Goal: Check status: Check status

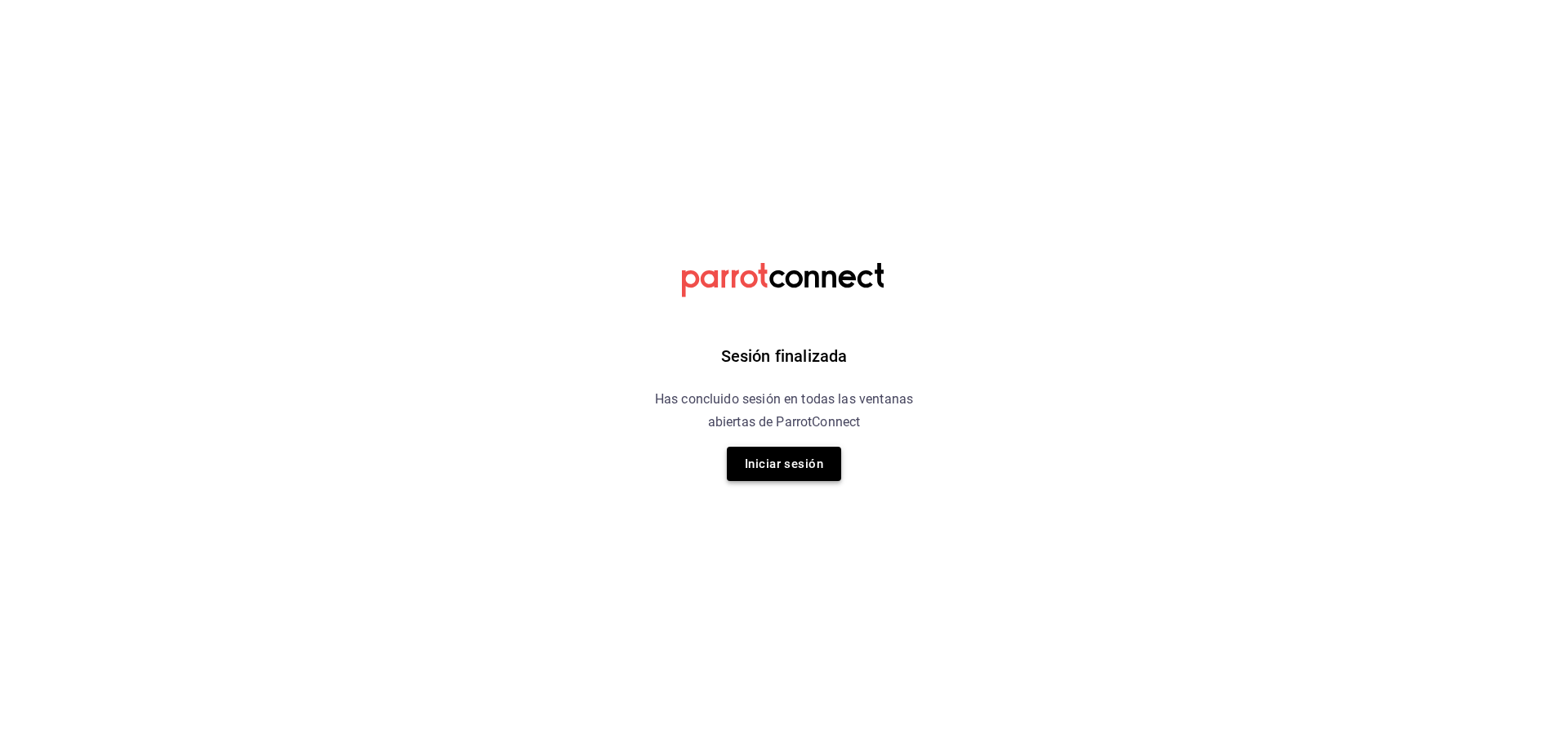
click at [797, 469] on button "Iniciar sesión" at bounding box center [784, 463] width 114 height 34
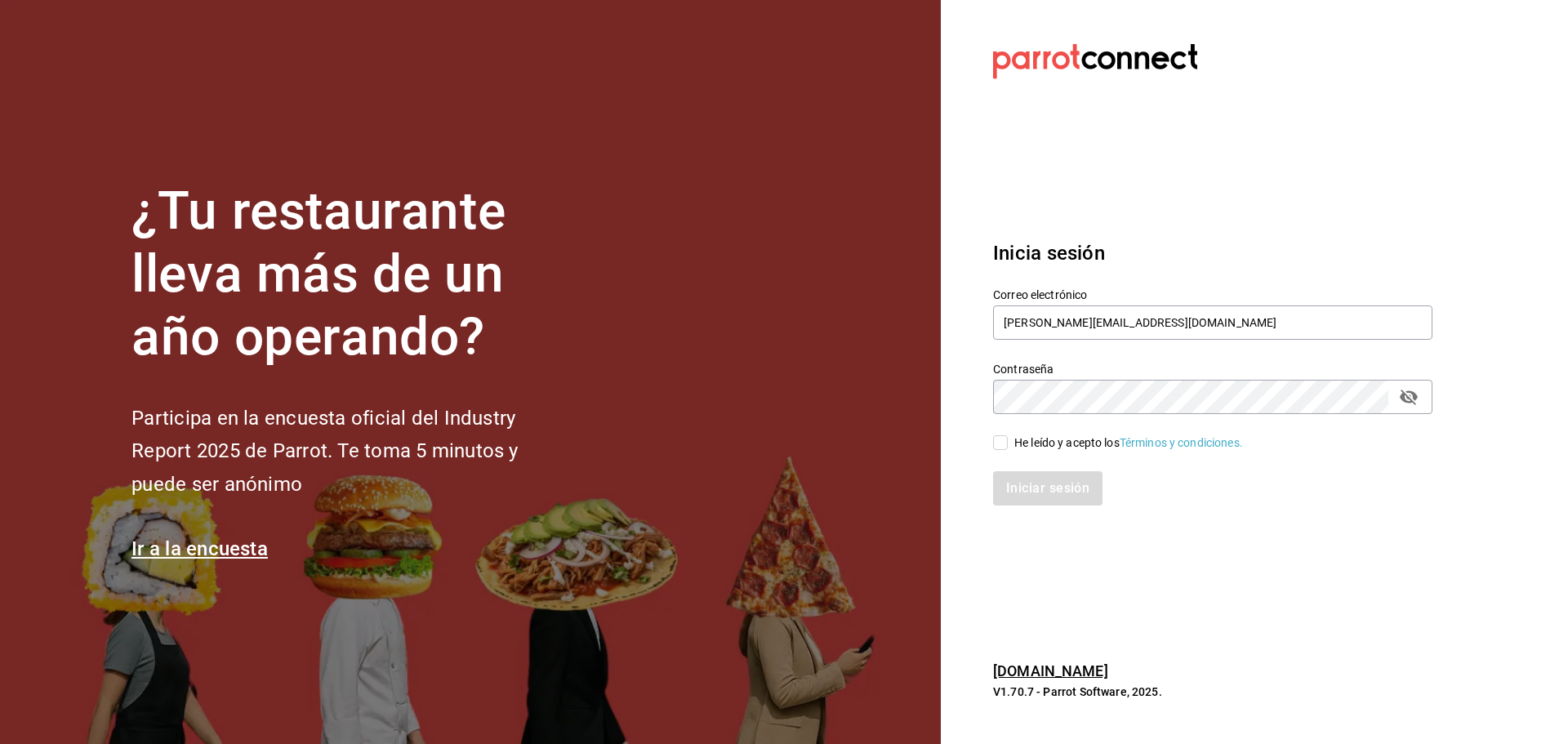
click at [988, 443] on div "He leído y acepto los Términos y condiciones." at bounding box center [1203, 433] width 459 height 37
click at [1004, 441] on input "He leído y acepto los Términos y condiciones." at bounding box center [1001, 443] width 15 height 15
checkbox input "true"
click at [1031, 482] on button "Iniciar sesión" at bounding box center [1049, 489] width 111 height 34
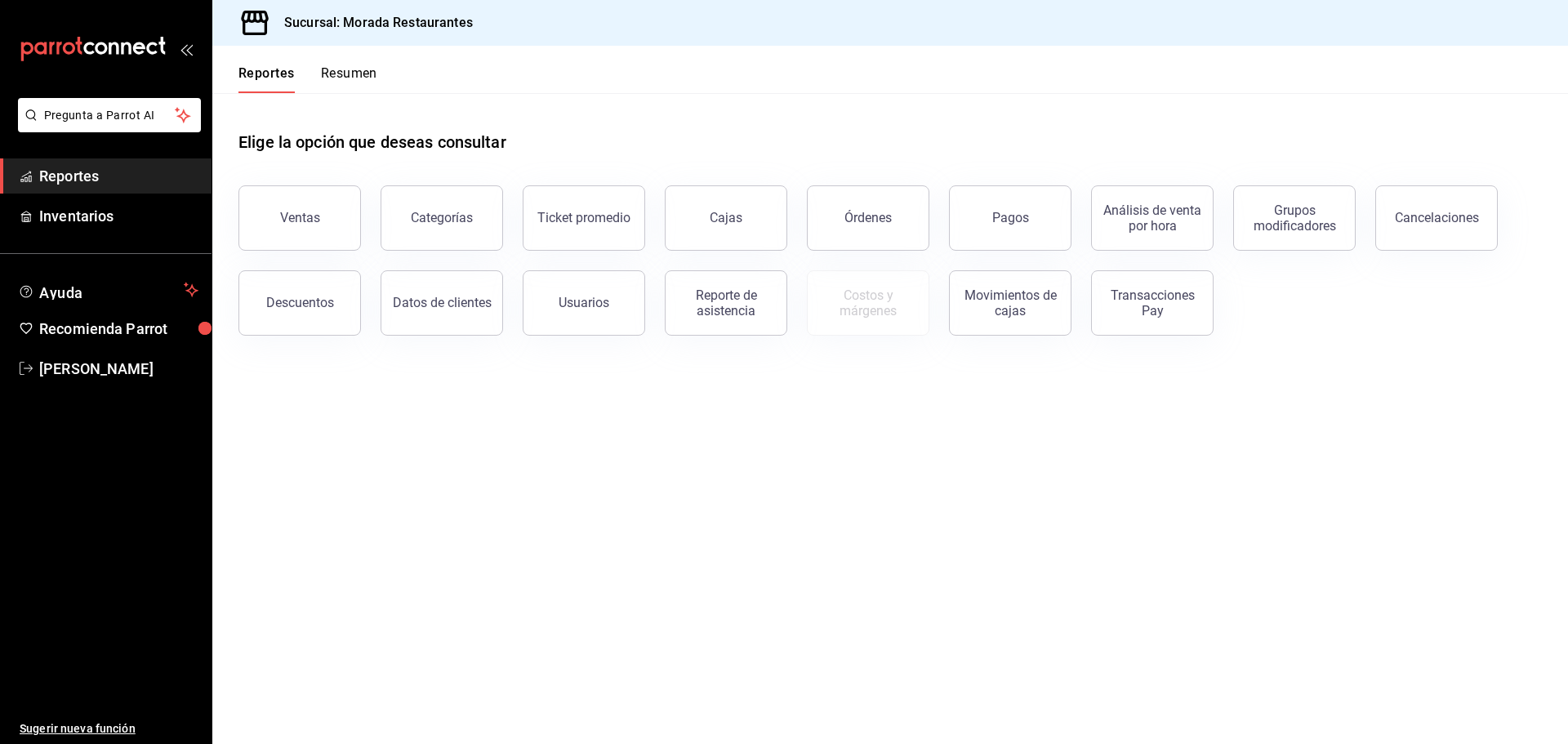
drag, startPoint x: 1063, startPoint y: 214, endPoint x: 1063, endPoint y: 254, distance: 40.0
click at [1063, 229] on button "Pagos" at bounding box center [1010, 218] width 123 height 65
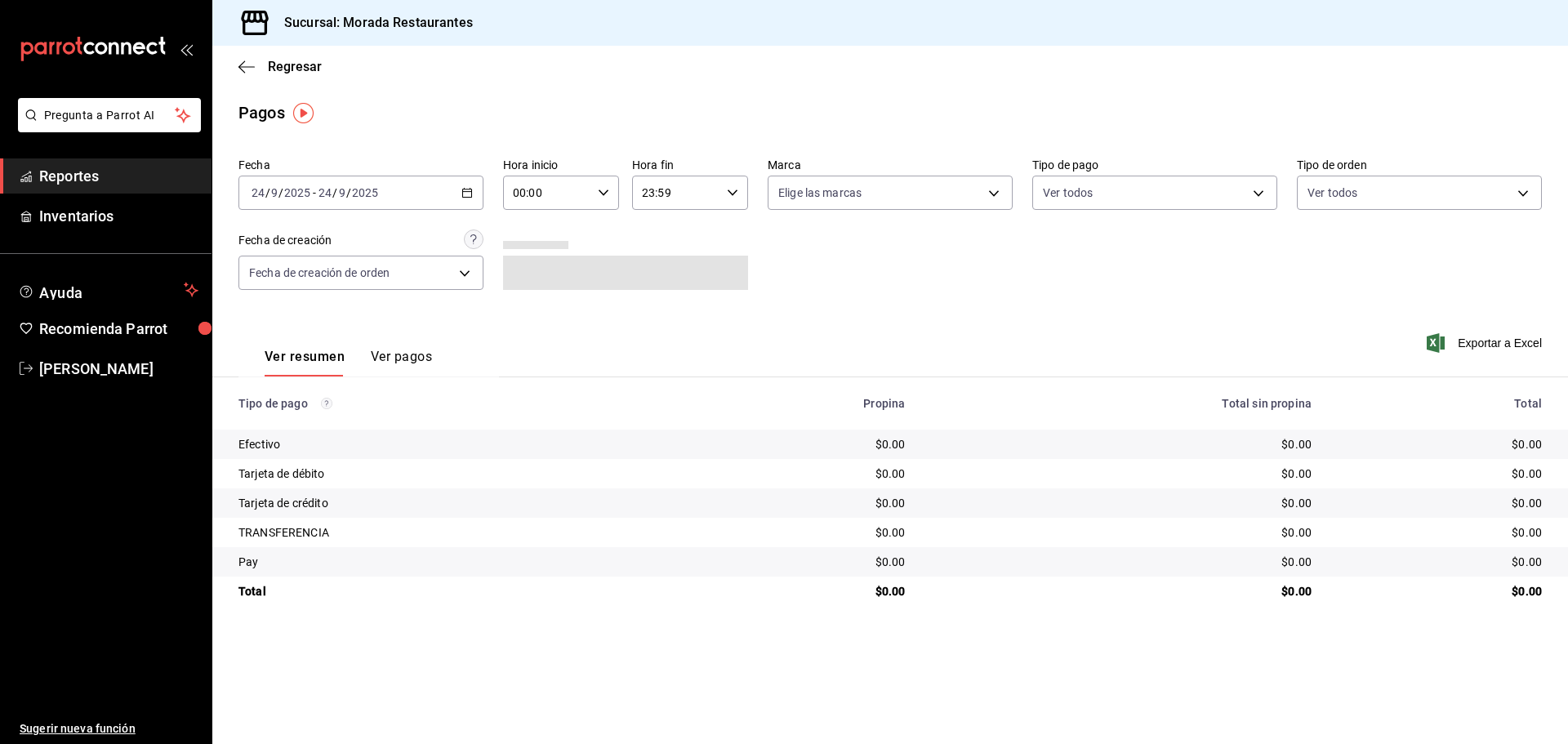
click at [471, 194] on icon "button" at bounding box center [467, 192] width 11 height 11
click at [330, 288] on li "Ayer" at bounding box center [316, 280] width 153 height 37
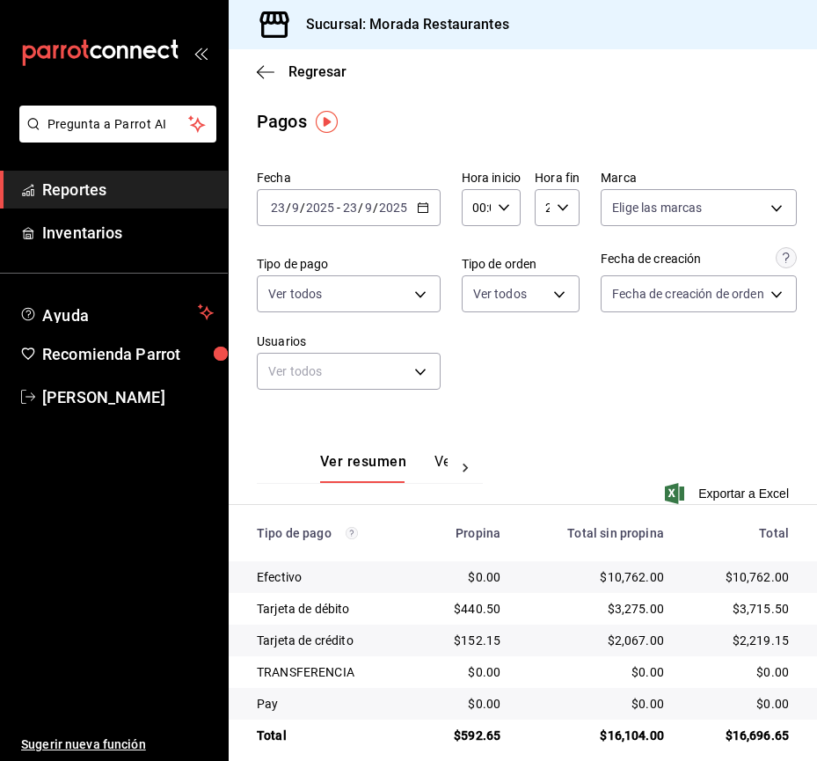
click at [400, 509] on th "Tipo de pago" at bounding box center [323, 533] width 188 height 56
